Goal: Check status: Check status

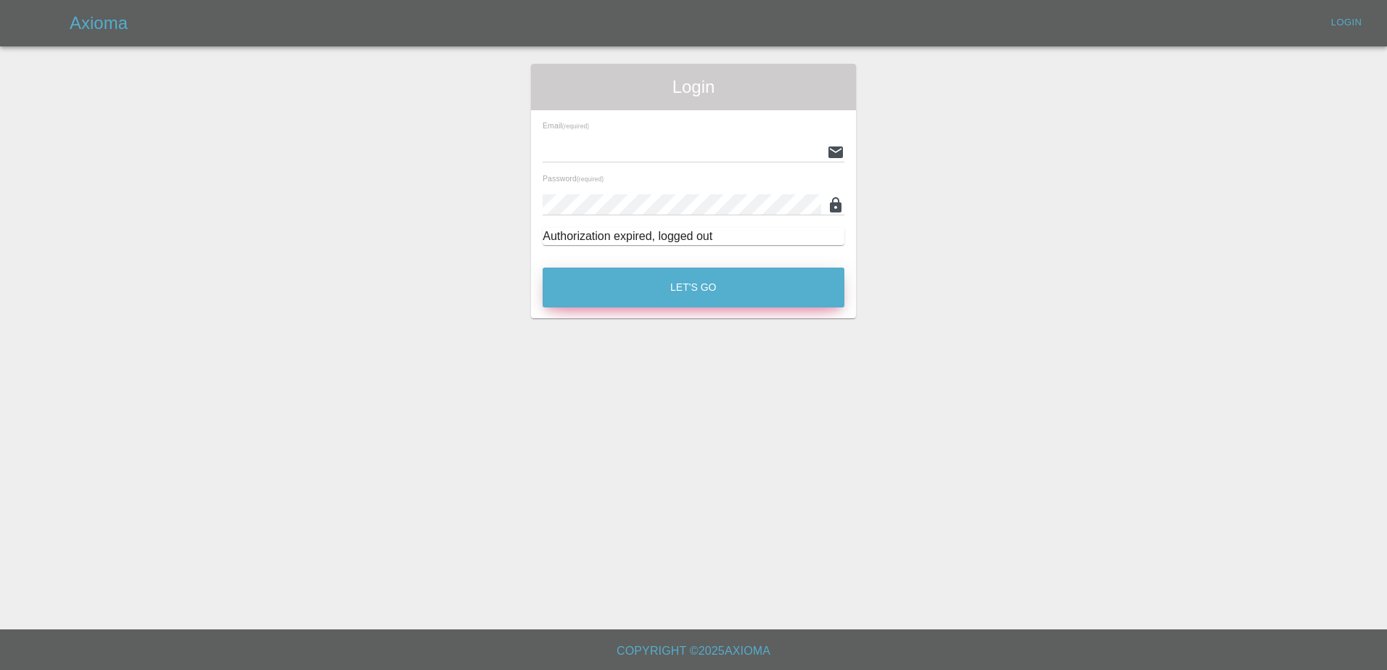
type input "[PERSON_NAME][EMAIL_ADDRESS][PERSON_NAME][DOMAIN_NAME]"
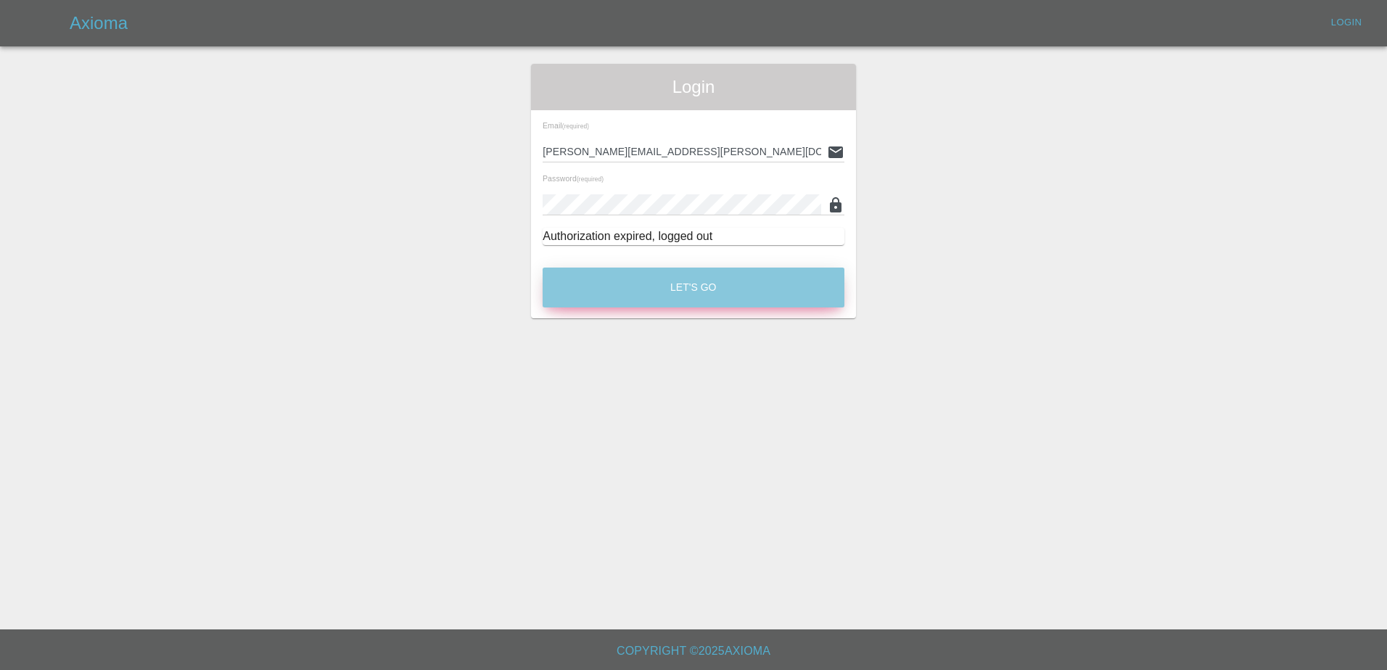
click at [634, 297] on button "Let's Go" at bounding box center [694, 288] width 302 height 40
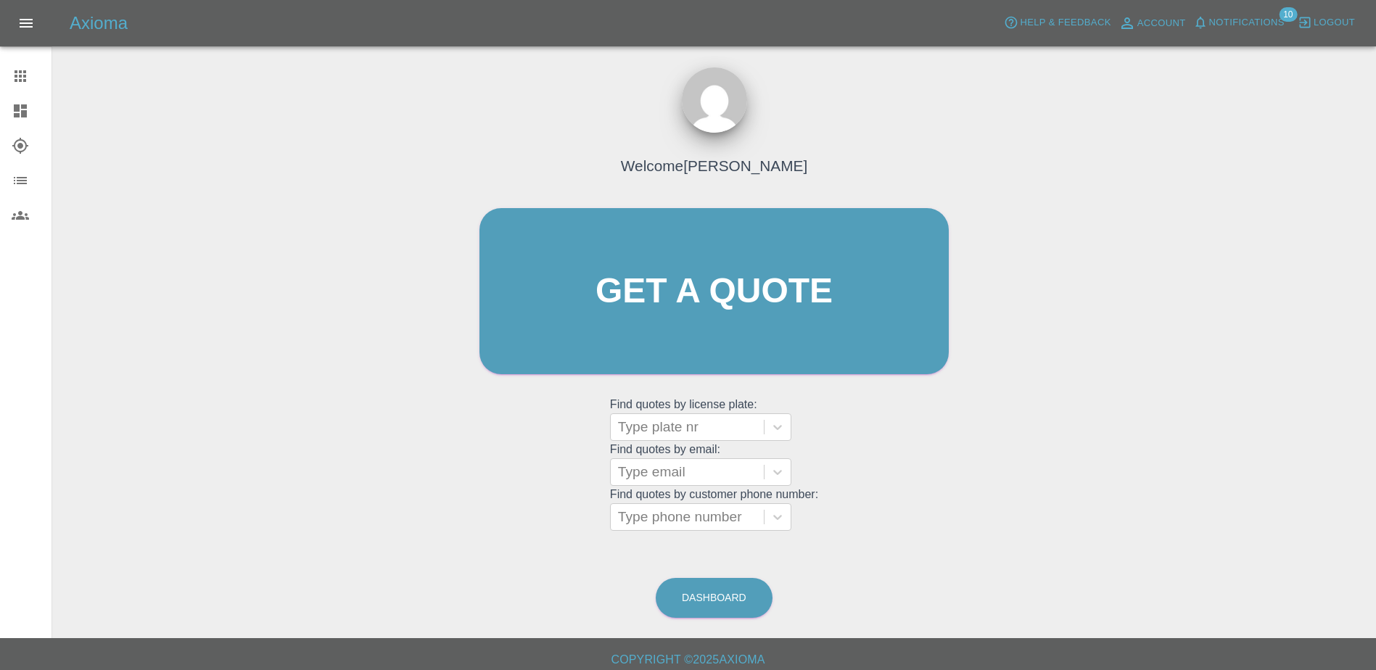
click at [451, 106] on div "Welcome [PERSON_NAME] Get a quote Get a quote Find quotes by license plate: Typ…" at bounding box center [714, 360] width 1301 height 521
click at [679, 418] on div at bounding box center [687, 427] width 139 height 20
click at [691, 429] on div at bounding box center [687, 427] width 139 height 20
paste input "DW25MFV"
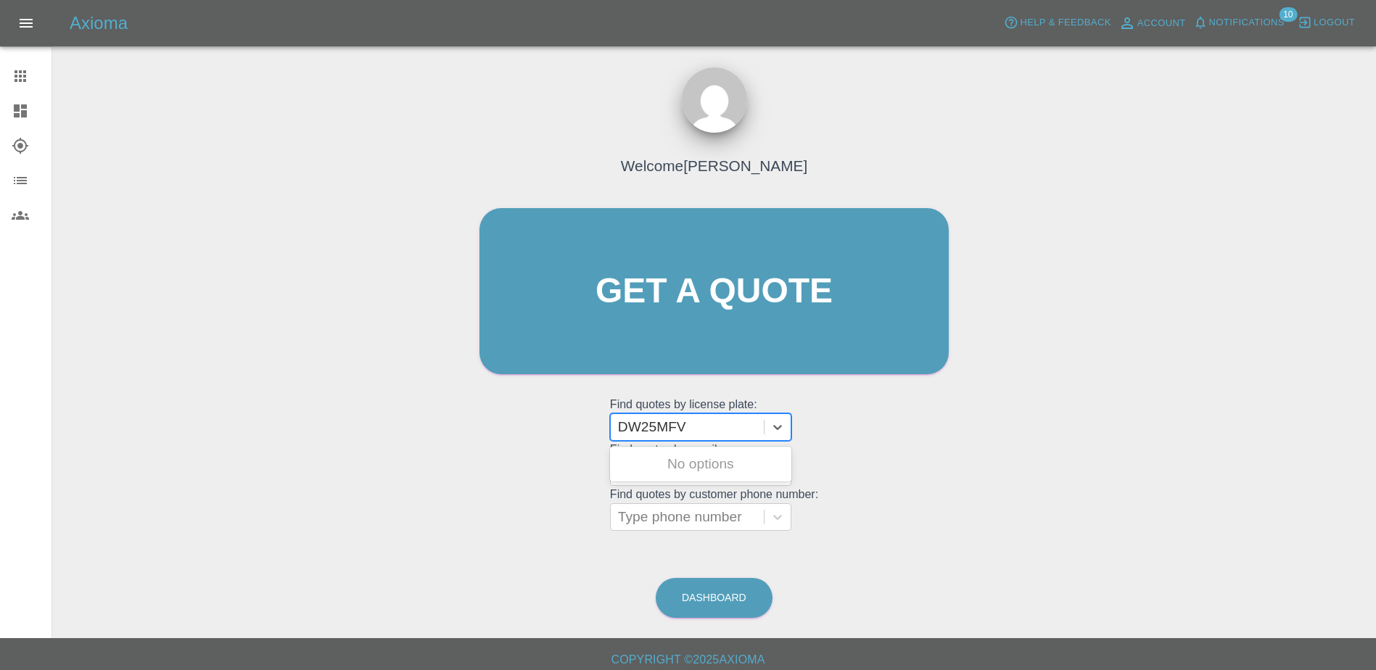
type input "DW25MFV"
click at [920, 416] on div "Welcome [PERSON_NAME] Get a quote Get a quote Find quotes by license plate: Use…" at bounding box center [714, 319] width 500 height 438
click at [723, 430] on div at bounding box center [687, 427] width 139 height 20
type input "D"
click at [186, 133] on div "Welcome [PERSON_NAME] Get a quote Get a quote Find quotes by license plate: Typ…" at bounding box center [714, 360] width 1301 height 521
